Goal: Find contact information: Find contact information

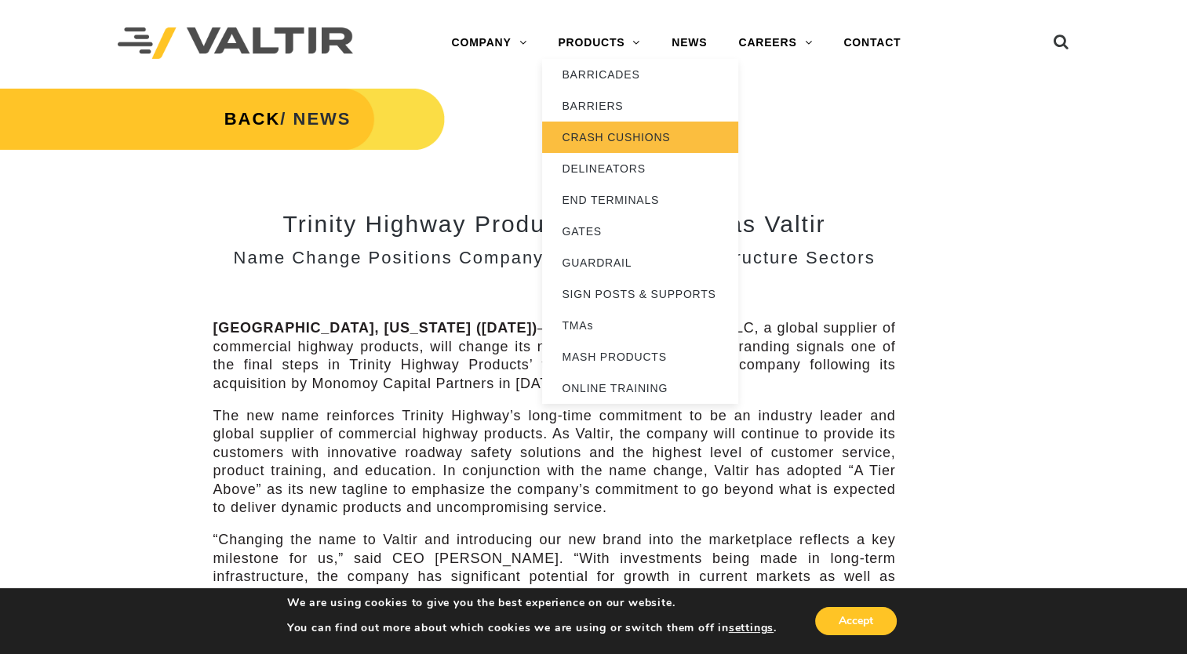
click at [593, 133] on link "CRASH CUSHIONS" at bounding box center [640, 137] width 196 height 31
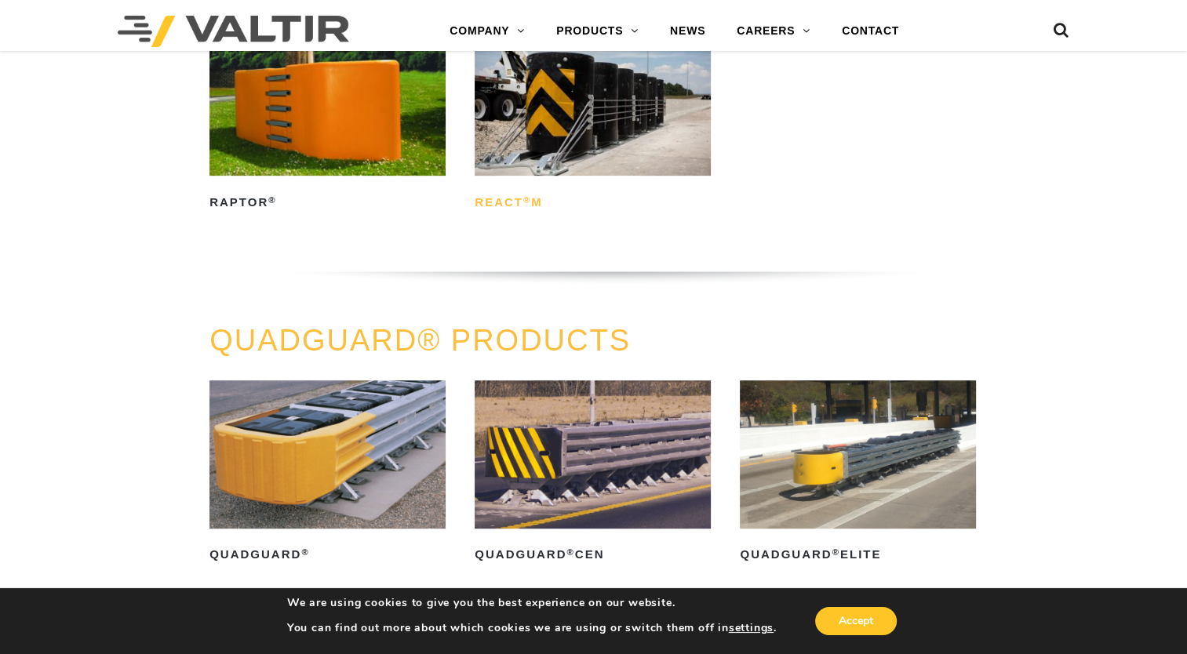
scroll to position [706, 0]
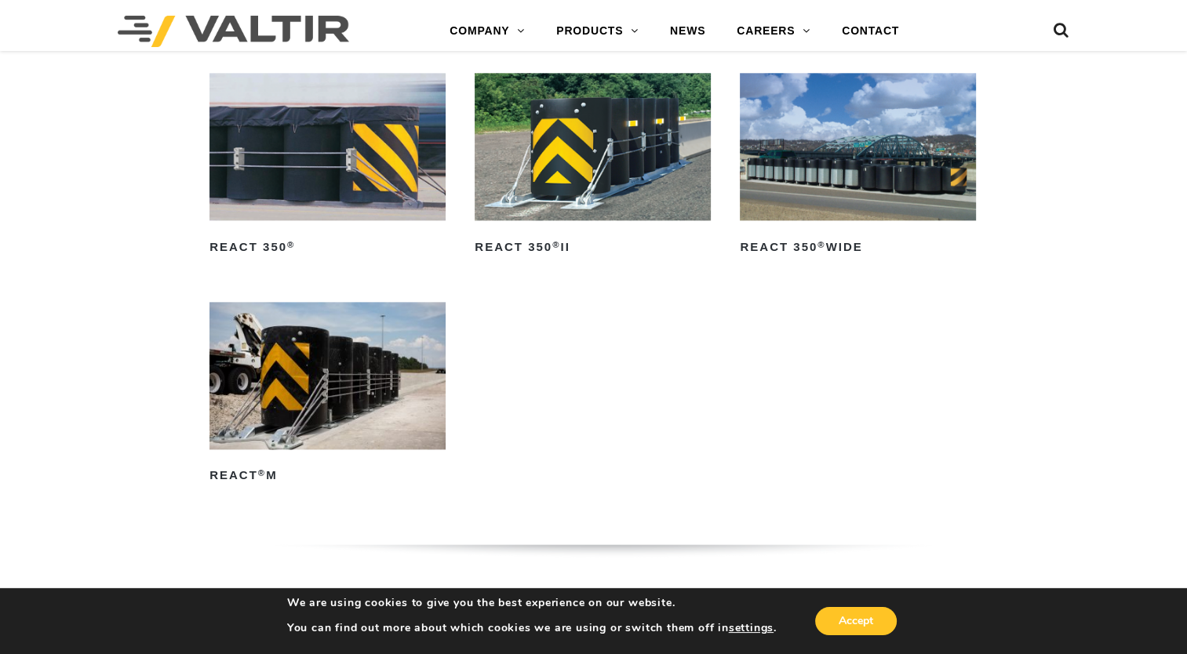
scroll to position [1647, 0]
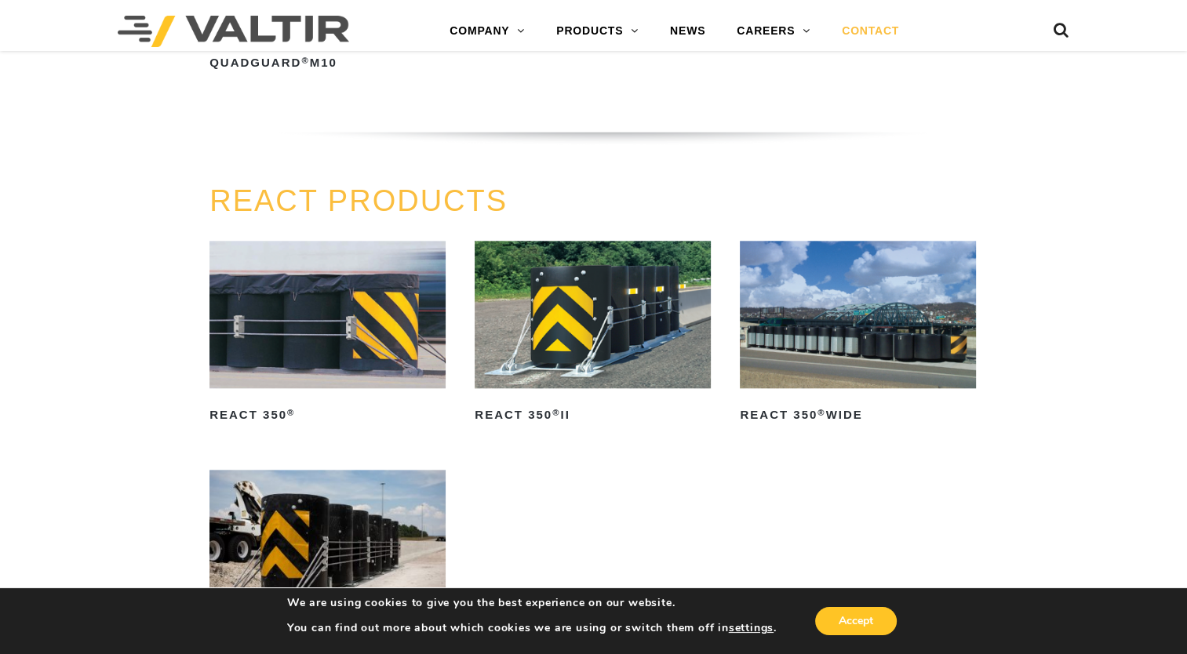
click at [873, 30] on link "CONTACT" at bounding box center [870, 31] width 89 height 31
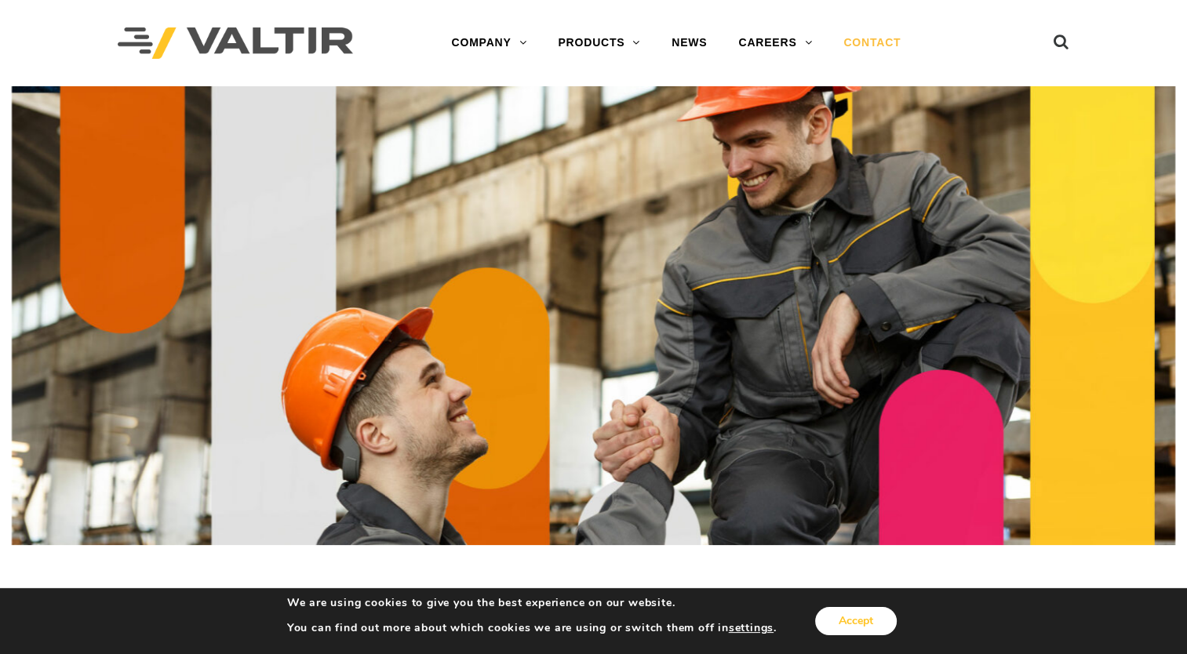
click at [849, 624] on button "Accept" at bounding box center [856, 621] width 82 height 28
